Goal: Find specific page/section: Find specific page/section

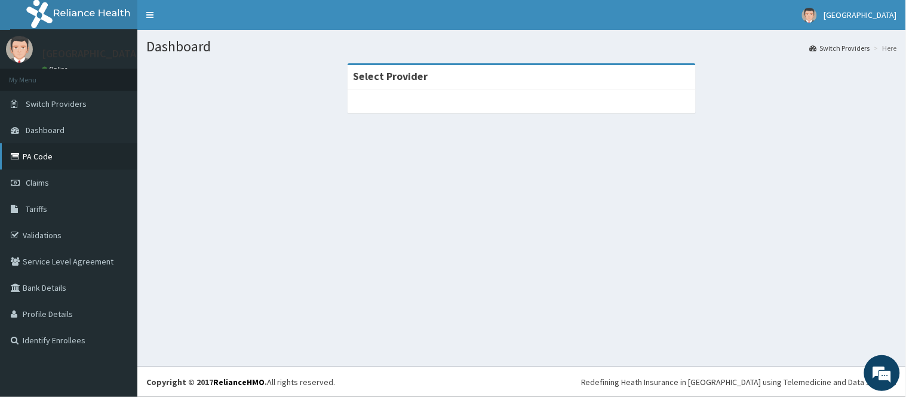
click at [30, 152] on link "PA Code" at bounding box center [68, 156] width 137 height 26
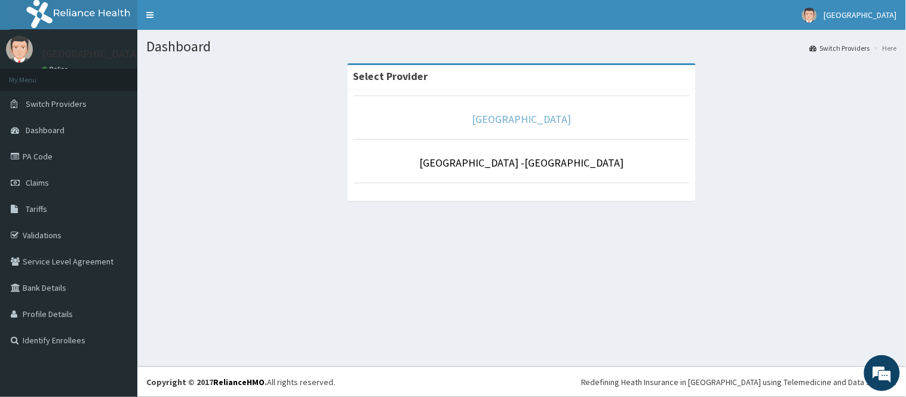
click at [534, 120] on link "[GEOGRAPHIC_DATA]" at bounding box center [521, 119] width 99 height 14
